Goal: Transaction & Acquisition: Purchase product/service

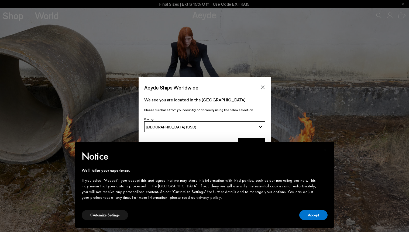
click at [250, 139] on div "× Notice We'll tailor your experience. If you select "Accept", you accept this …" at bounding box center [205, 184] width 268 height 94
click at [251, 140] on div "× Notice We'll tailor your experience. If you select "Accept", you accept this …" at bounding box center [205, 184] width 268 height 94
click at [313, 217] on button "Accept" at bounding box center [314, 215] width 28 height 10
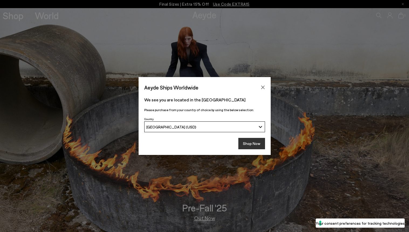
click at [252, 146] on button "Shop Now" at bounding box center [252, 143] width 27 height 11
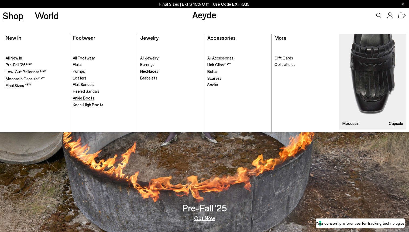
click at [82, 98] on span "Ankle Boots" at bounding box center [84, 97] width 22 height 5
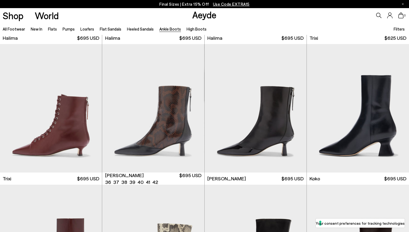
scroll to position [132, 0]
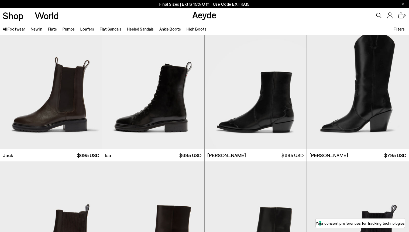
scroll to position [998, 0]
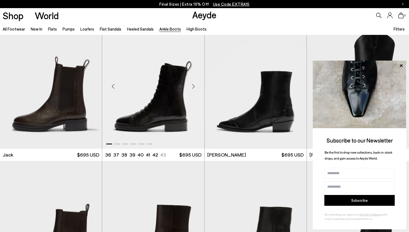
click at [195, 85] on div "Next slide" at bounding box center [194, 86] width 16 height 16
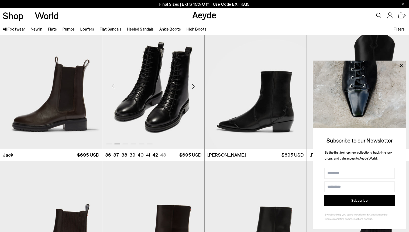
click at [195, 85] on div "Next slide" at bounding box center [194, 86] width 16 height 16
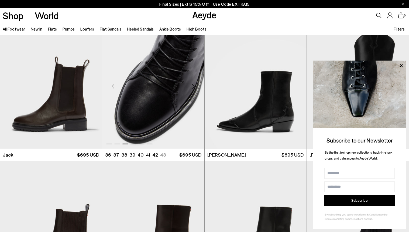
click at [195, 85] on div "Next slide" at bounding box center [194, 86] width 16 height 16
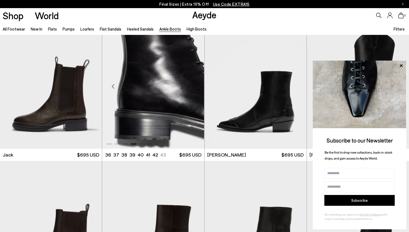
click at [195, 85] on div "Next slide" at bounding box center [194, 86] width 16 height 16
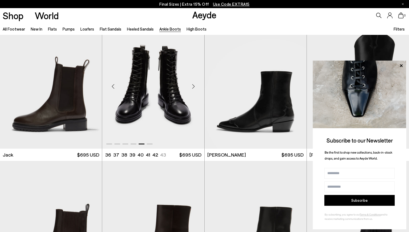
click at [195, 85] on div "Next slide" at bounding box center [194, 86] width 16 height 16
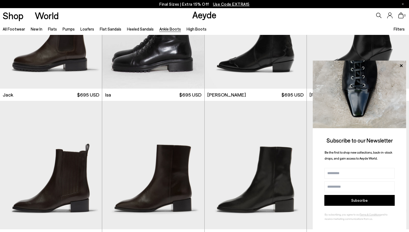
scroll to position [1029, 0]
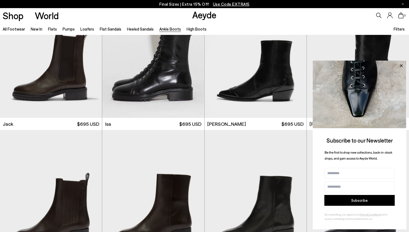
click at [401, 65] on icon at bounding box center [401, 65] width 7 height 7
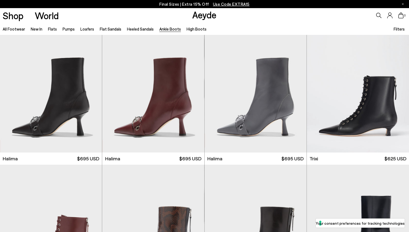
scroll to position [0, 0]
